Goal: Find specific page/section: Find specific page/section

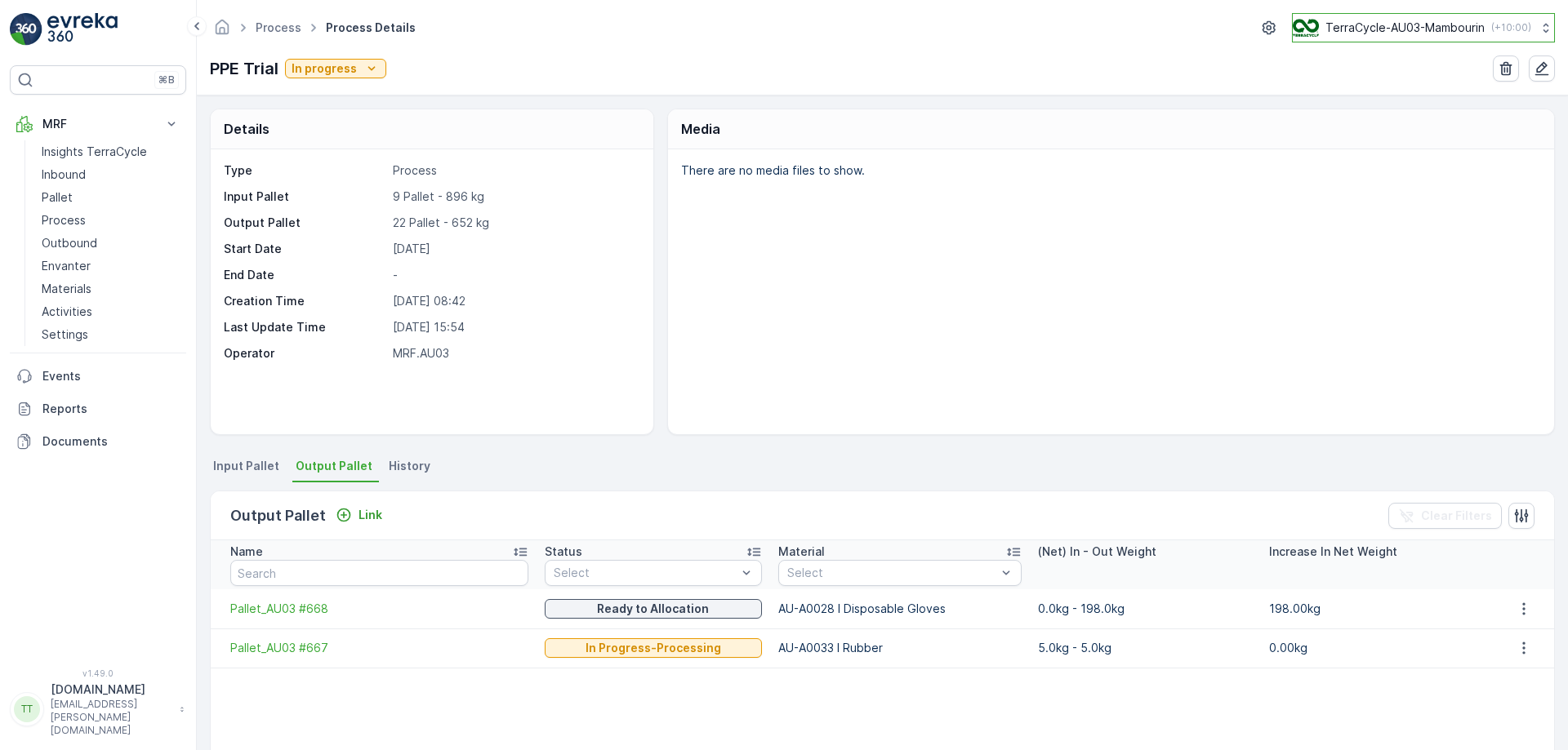
click at [1403, 17] on button "TerraCycle-AU03-Mambourin ( +10:00 )" at bounding box center [1424, 27] width 263 height 29
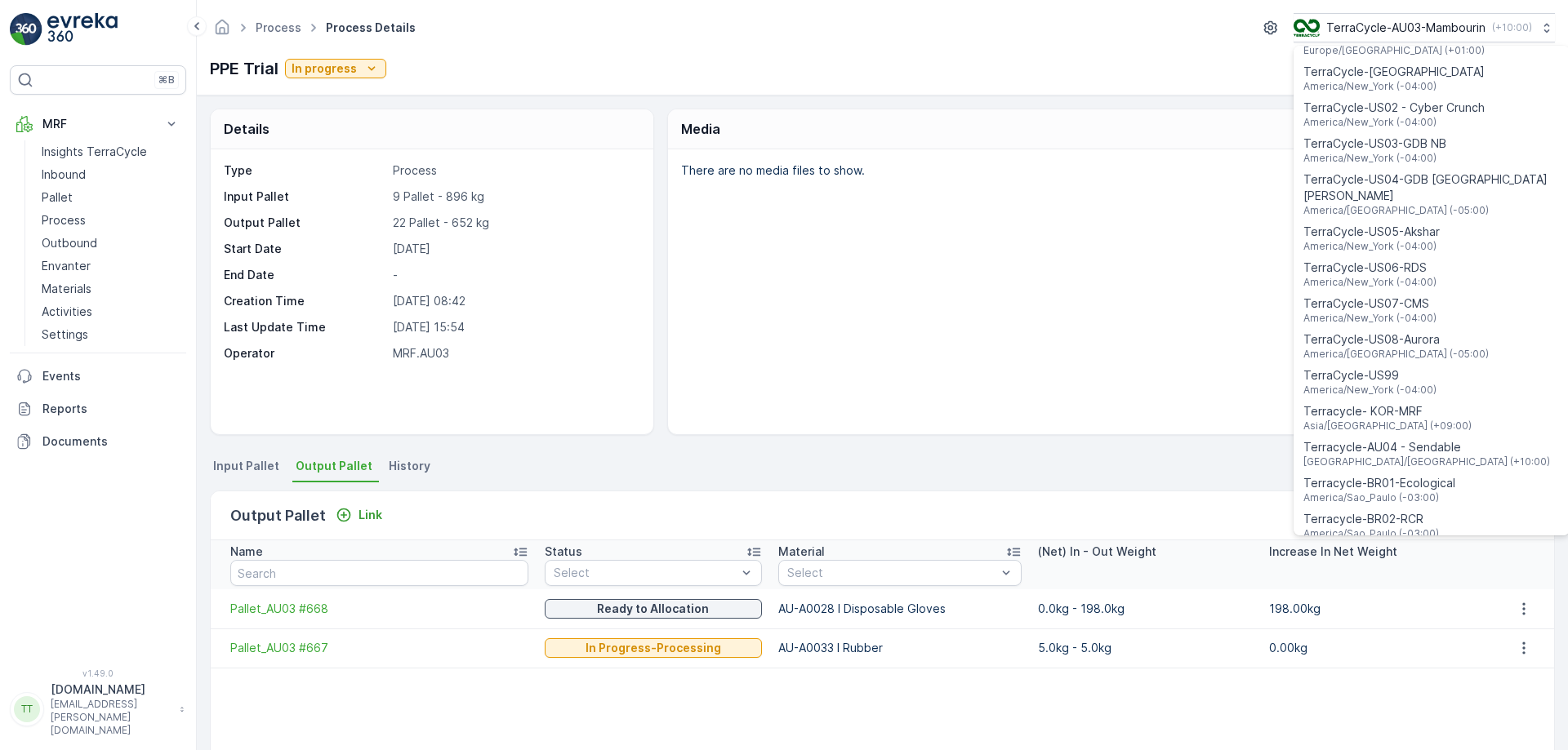
scroll to position [1173, 0]
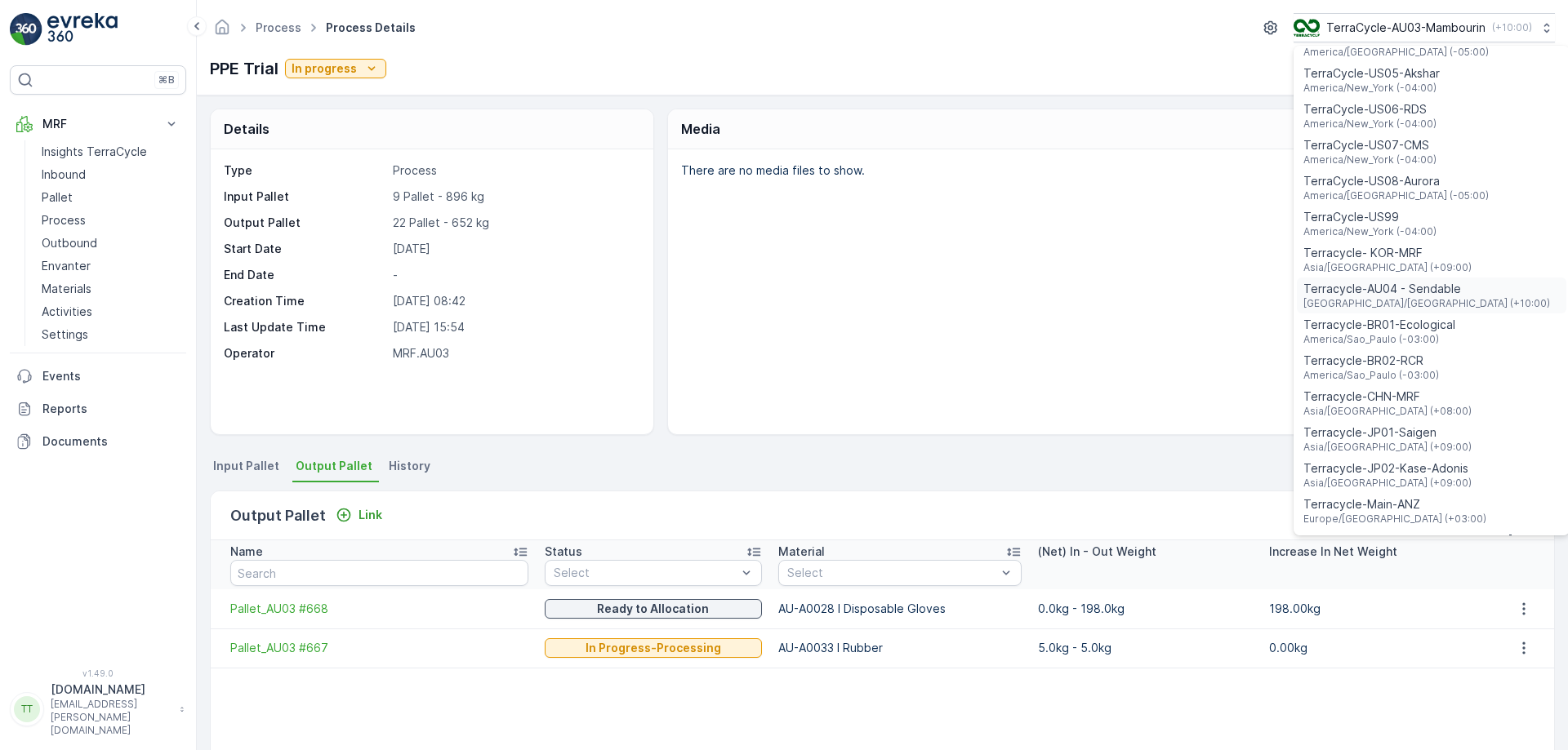
click at [1412, 281] on span "Terracycle-AU04 - Sendable" at bounding box center [1426, 289] width 246 height 17
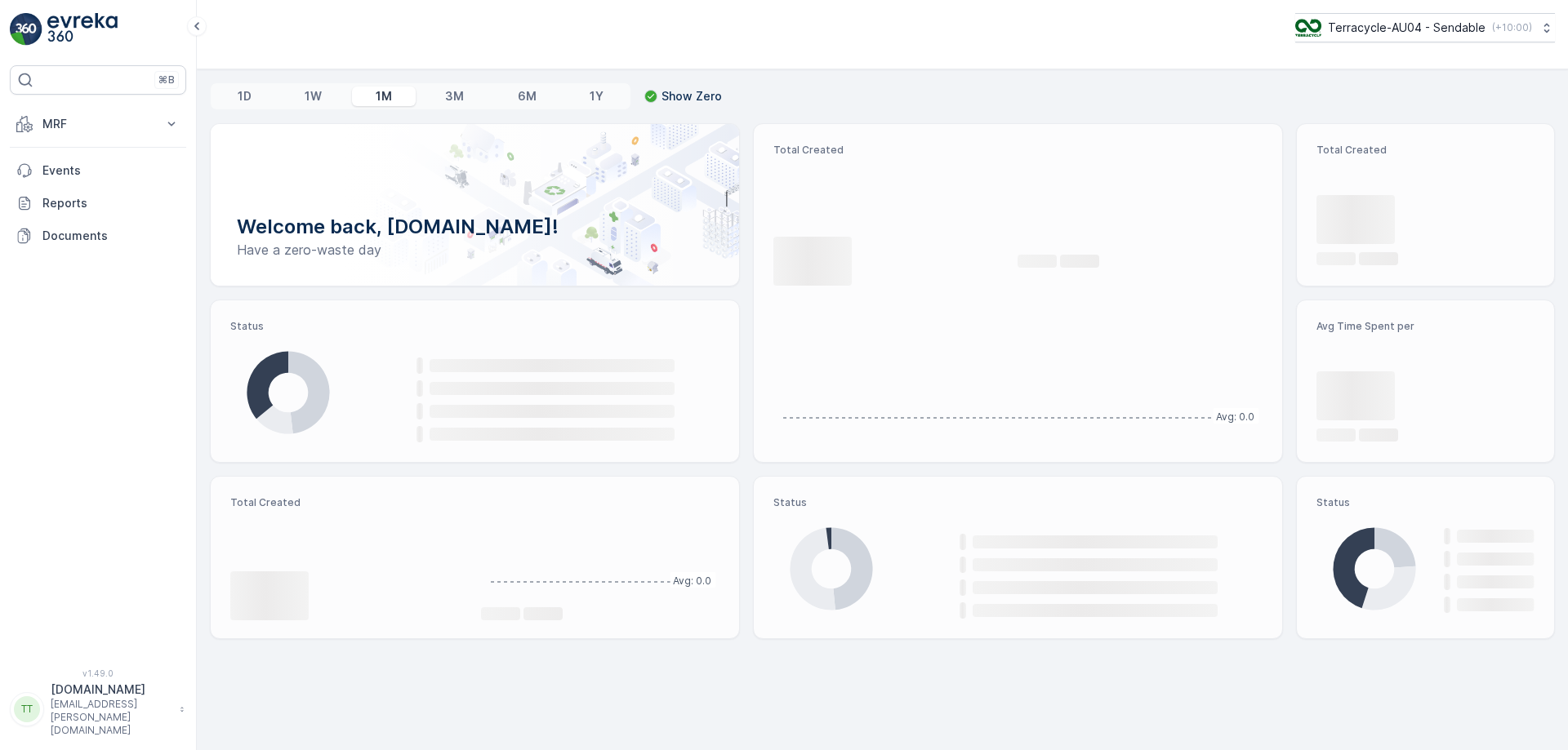
click at [144, 117] on p "MRF" at bounding box center [97, 124] width 111 height 17
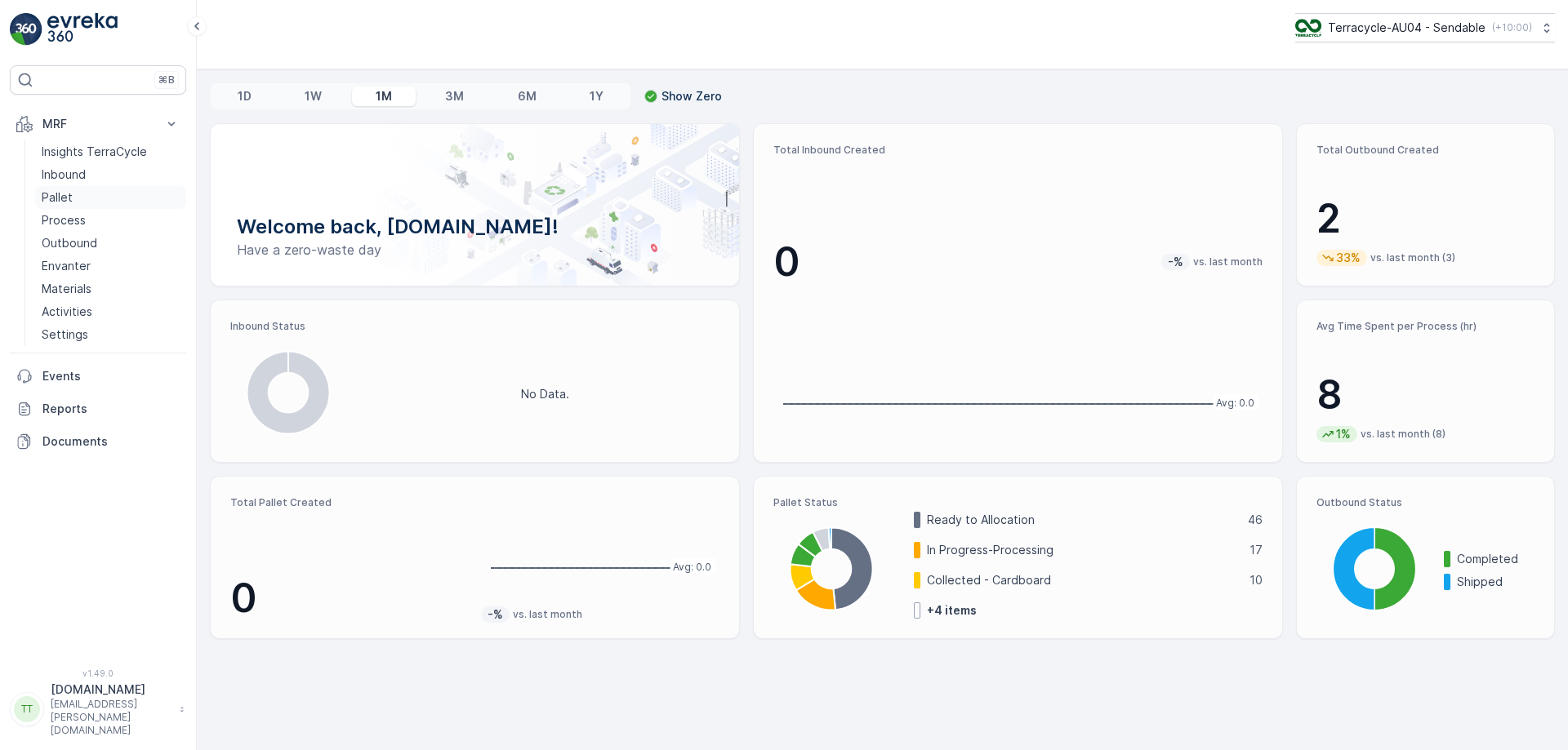
click at [99, 203] on link "Pallet" at bounding box center [110, 197] width 151 height 22
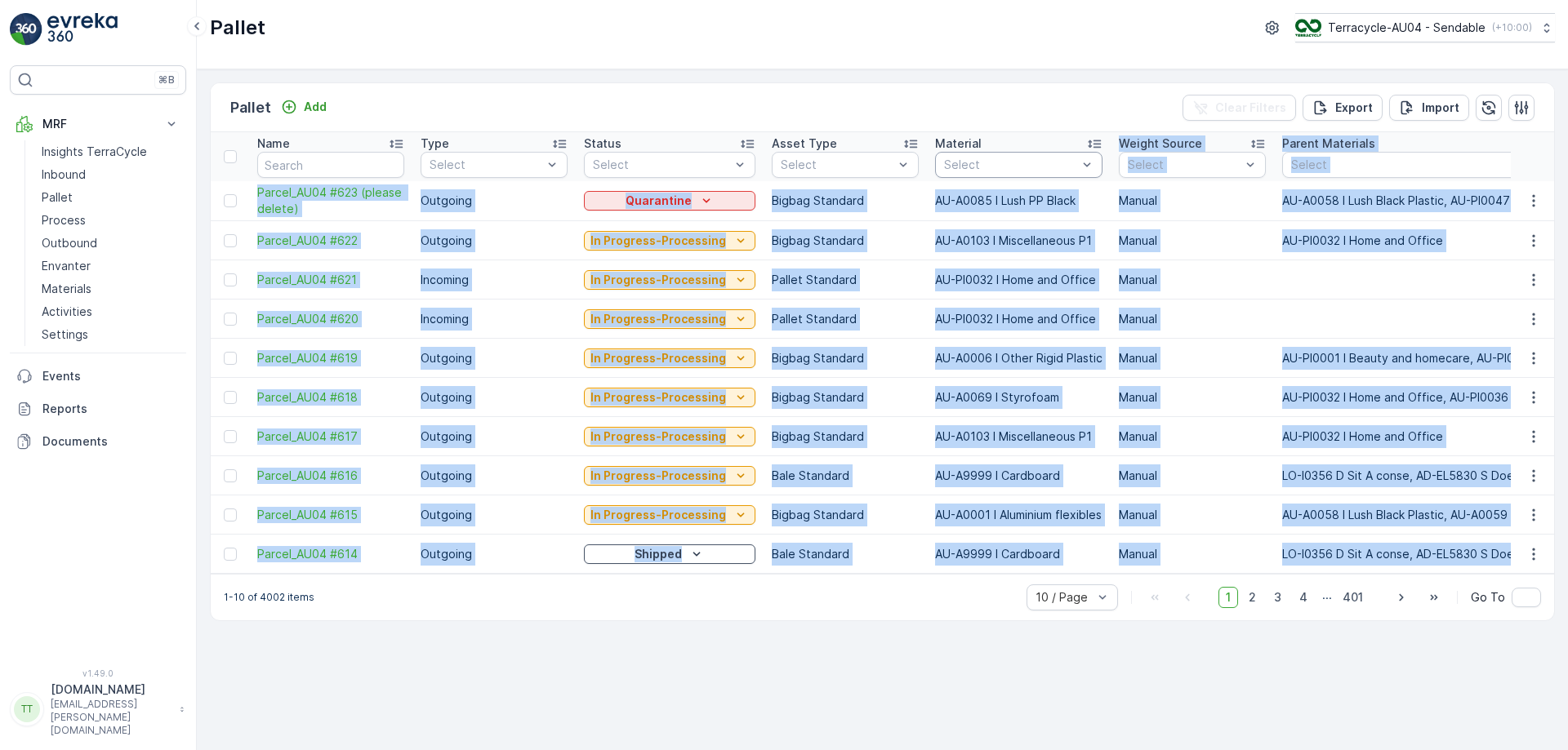
drag, startPoint x: 970, startPoint y: 160, endPoint x: 978, endPoint y: 158, distance: 8.2
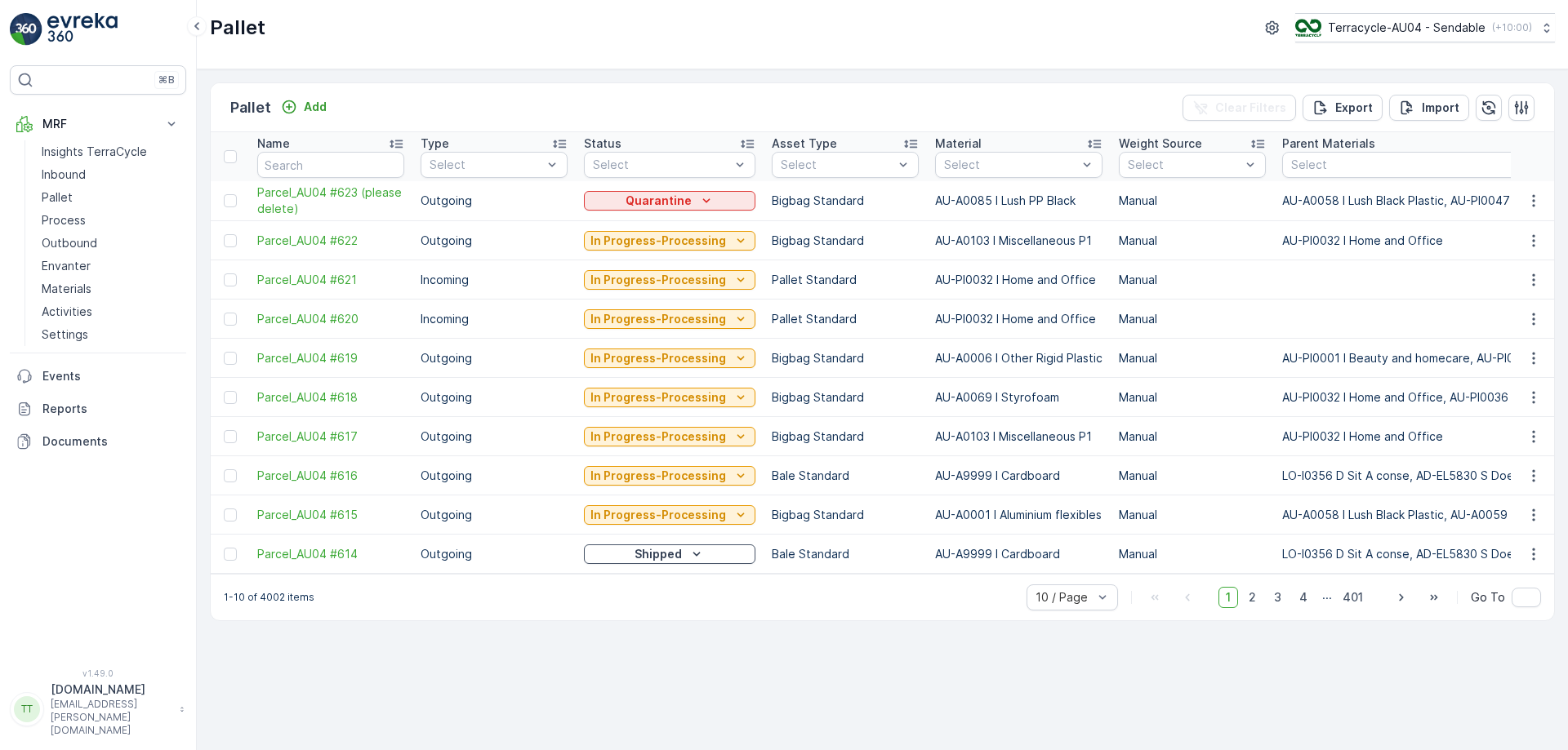
click at [1039, 112] on div "Pallet Add Clear Filters Export Import" at bounding box center [882, 107] width 1343 height 49
click at [1009, 171] on div at bounding box center [1011, 165] width 137 height 13
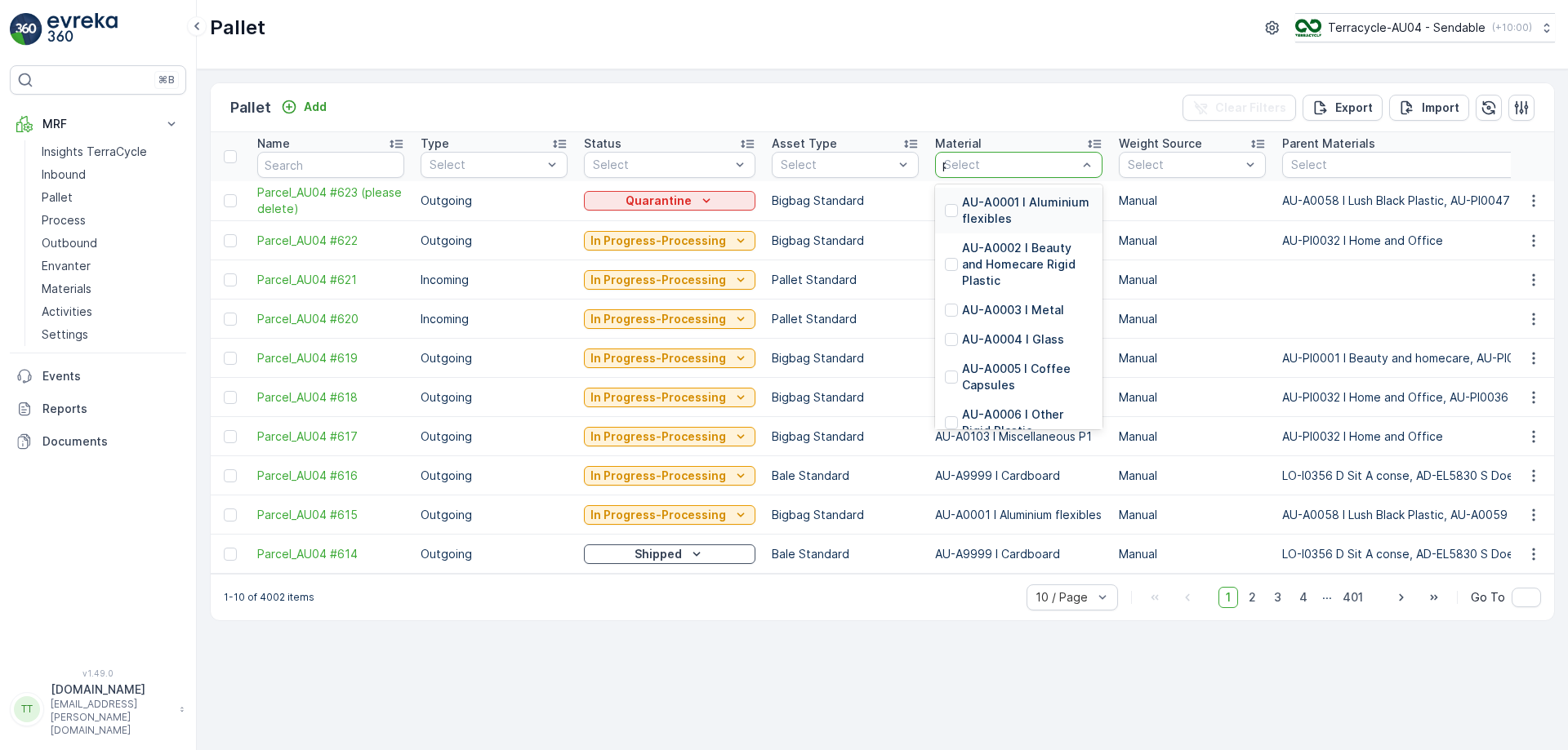
type input "pp"
click at [1013, 279] on p "AU-A0086 I Lush PP Clear" at bounding box center [1027, 286] width 131 height 32
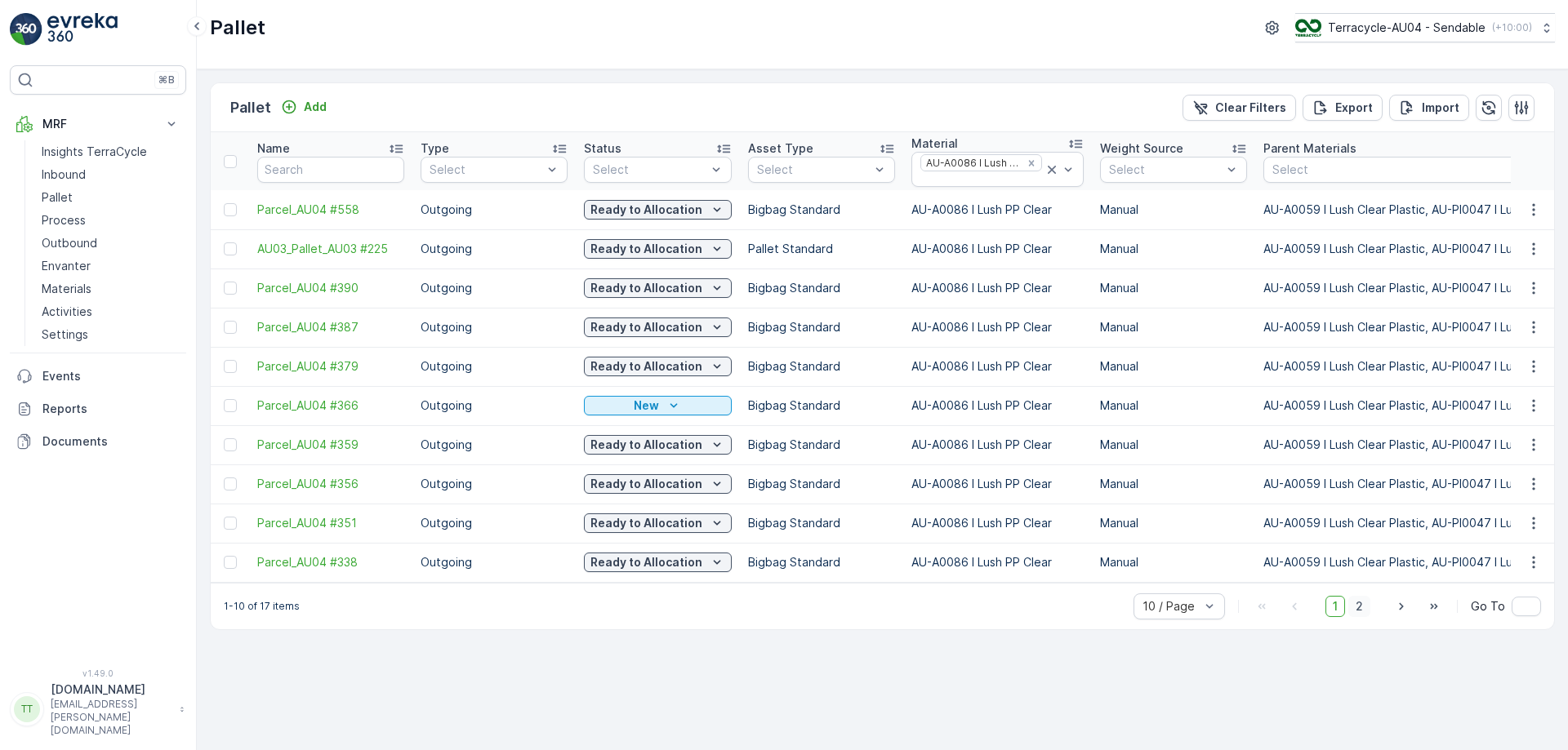
click at [1363, 609] on span "2" at bounding box center [1359, 606] width 22 height 21
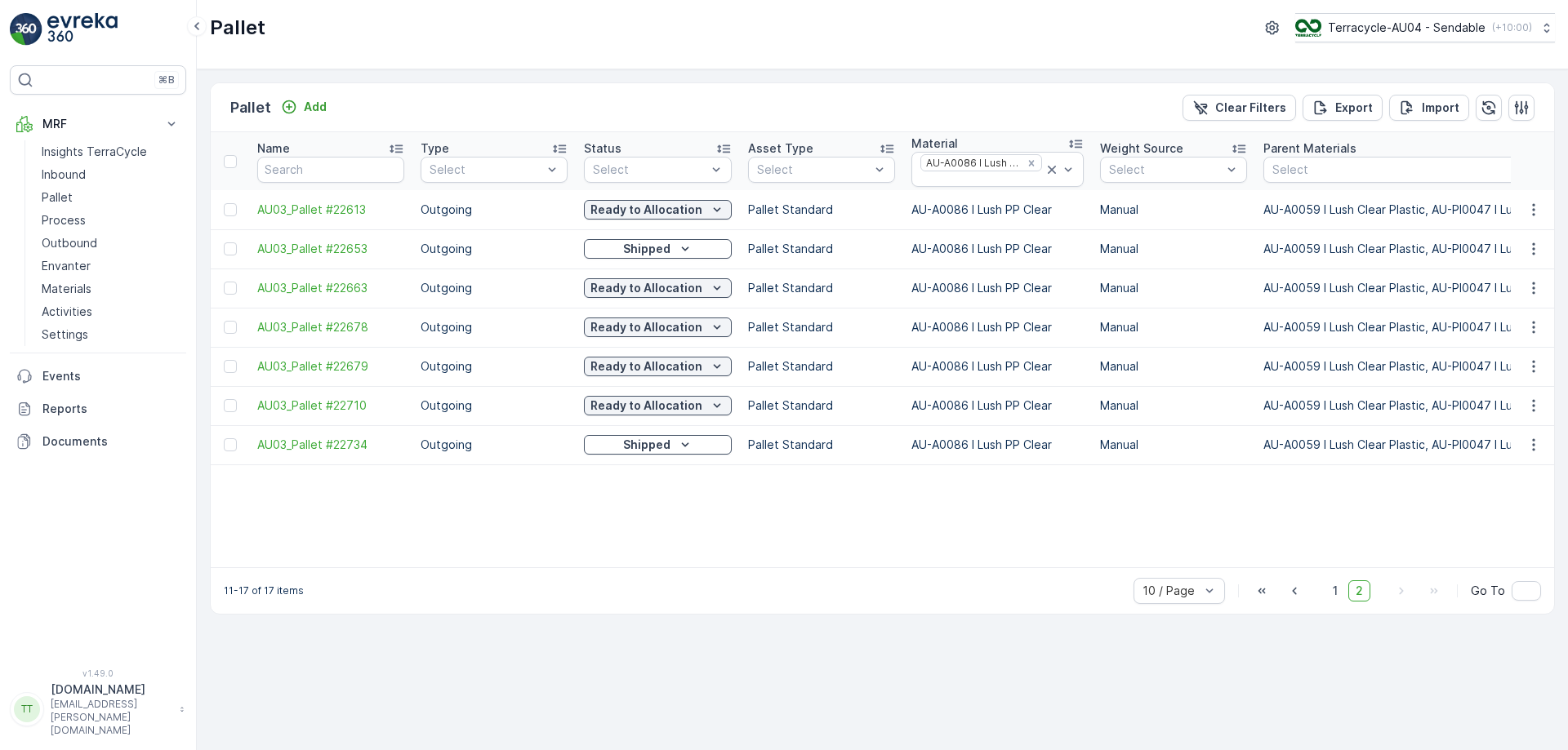
click at [876, 47] on div "Pallet Terracycle-AU04 - Sendable ( +10:00 )" at bounding box center [882, 34] width 1371 height 69
